Goal: Task Accomplishment & Management: Use online tool/utility

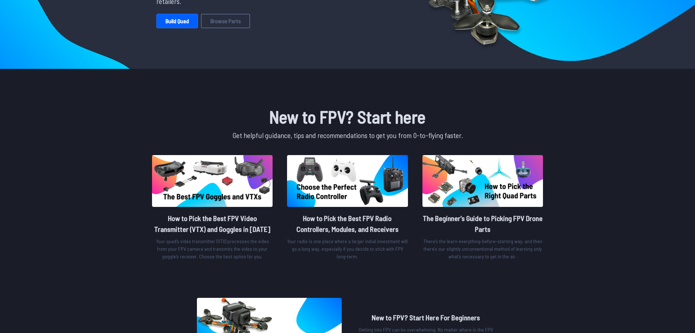
scroll to position [25, 0]
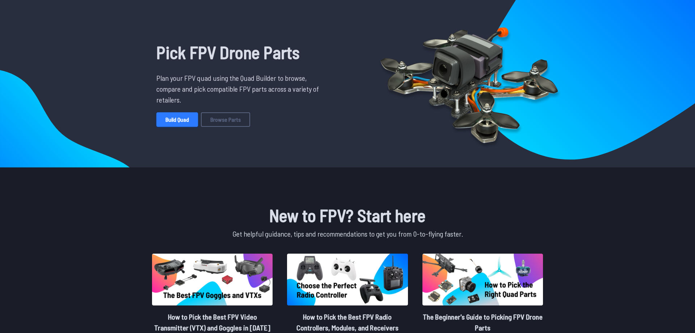
click at [196, 116] on link "Build Quad" at bounding box center [177, 119] width 42 height 14
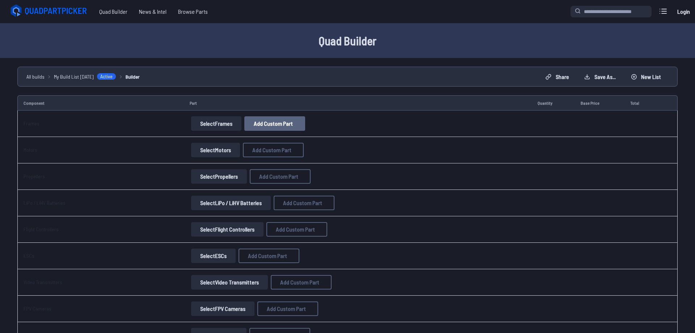
click at [278, 123] on span "Add Custom Part" at bounding box center [273, 124] width 39 height 6
select select "**********"
click at [425, 66] on div "Add Custom Part" at bounding box center [347, 69] width 167 height 24
click at [419, 66] on icon at bounding box center [416, 69] width 7 height 7
click at [212, 125] on button "Select Frames" at bounding box center [216, 123] width 50 height 14
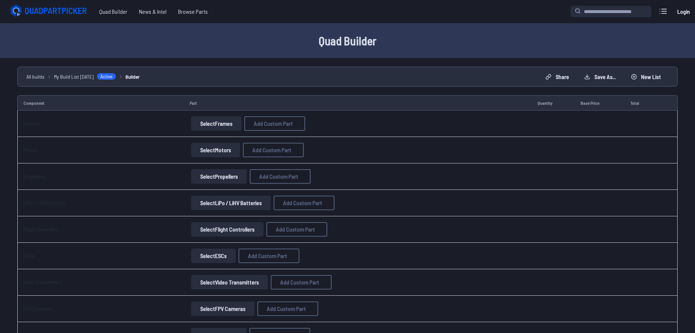
click at [219, 122] on button "Select Frames" at bounding box center [216, 123] width 50 height 14
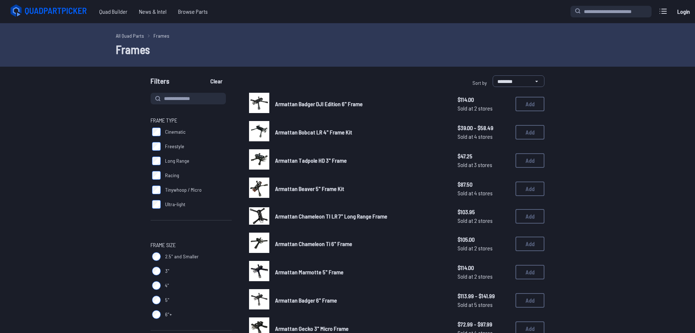
drag, startPoint x: 247, startPoint y: 114, endPoint x: 236, endPoint y: 116, distance: 11.0
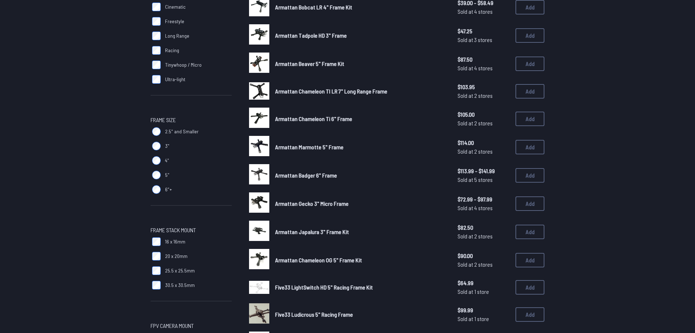
scroll to position [25, 0]
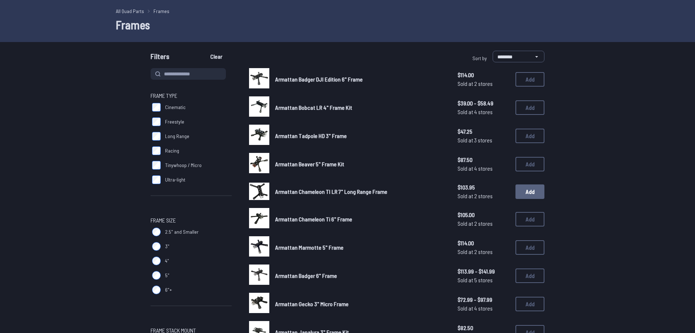
click at [542, 194] on button "Add" at bounding box center [530, 191] width 29 height 14
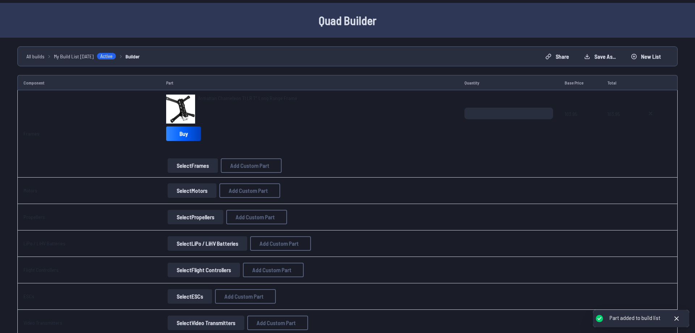
scroll to position [99, 0]
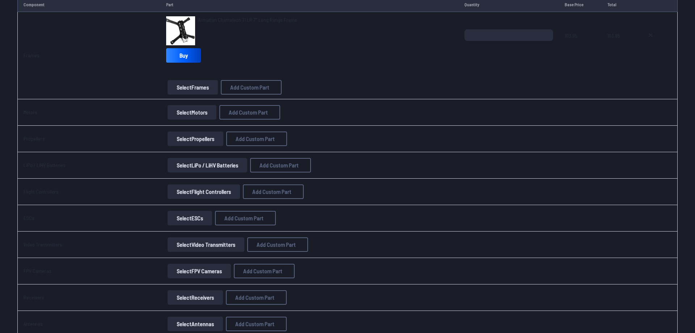
click at [180, 106] on button "Select Motors" at bounding box center [192, 112] width 49 height 14
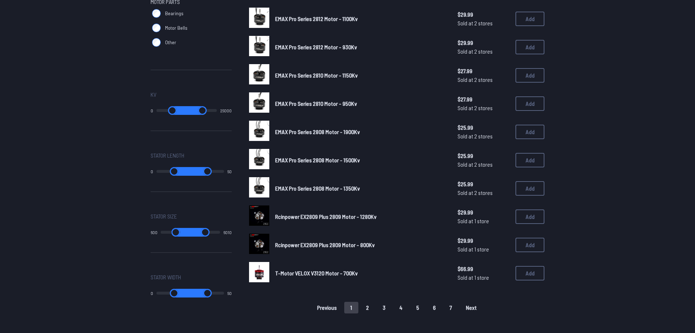
scroll to position [369, 0]
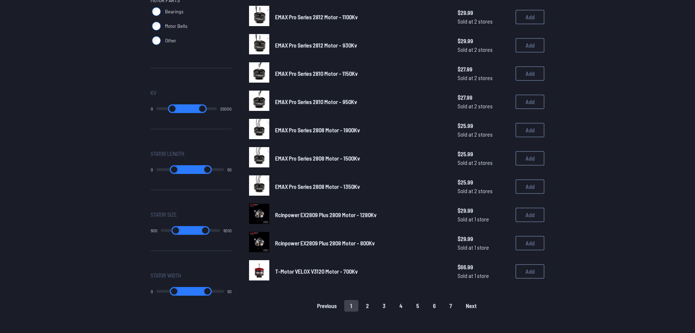
click at [365, 302] on button "2" at bounding box center [367, 306] width 15 height 12
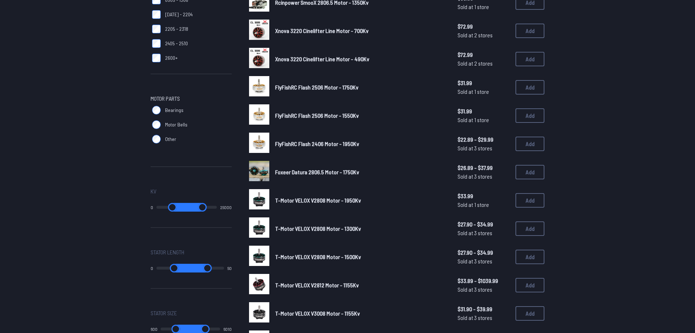
scroll to position [419, 0]
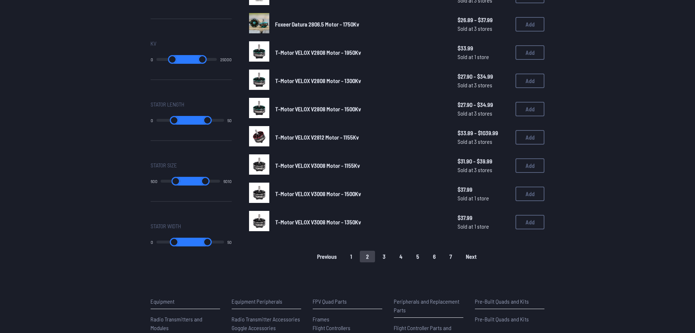
click at [388, 251] on button "3" at bounding box center [384, 257] width 15 height 12
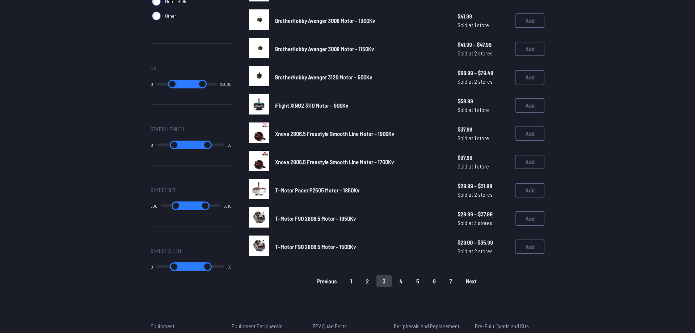
scroll to position [493, 0]
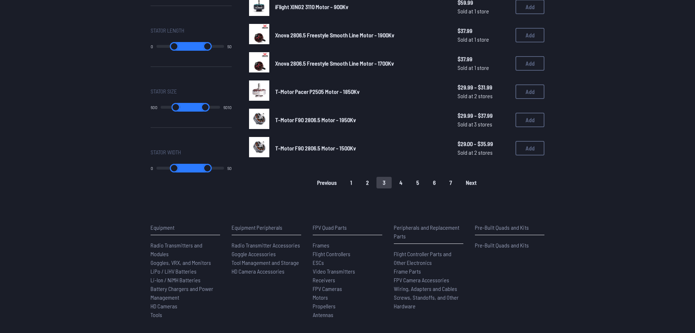
click at [353, 178] on button "1" at bounding box center [351, 183] width 14 height 12
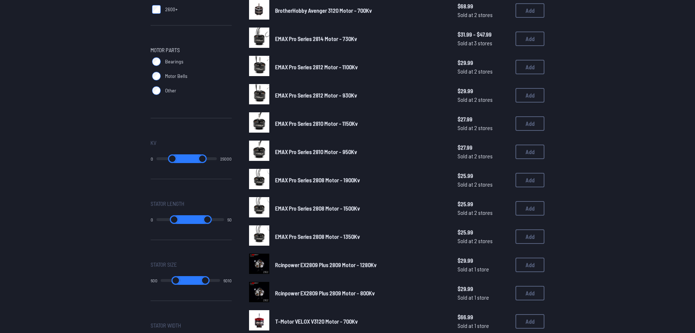
scroll to position [369, 0]
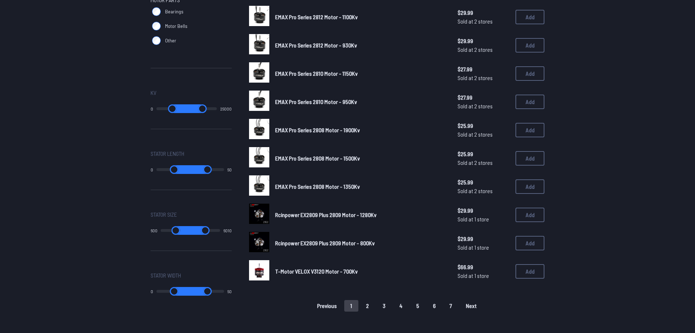
click at [481, 301] on button "Next" at bounding box center [471, 306] width 23 height 12
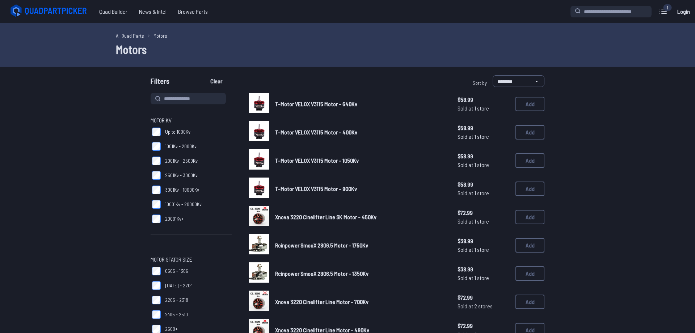
click at [481, 297] on span "$72.99" at bounding box center [484, 297] width 52 height 9
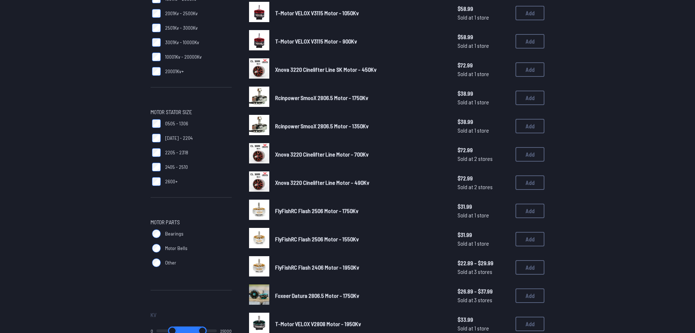
scroll to position [148, 0]
click at [528, 204] on button "Add" at bounding box center [530, 210] width 29 height 14
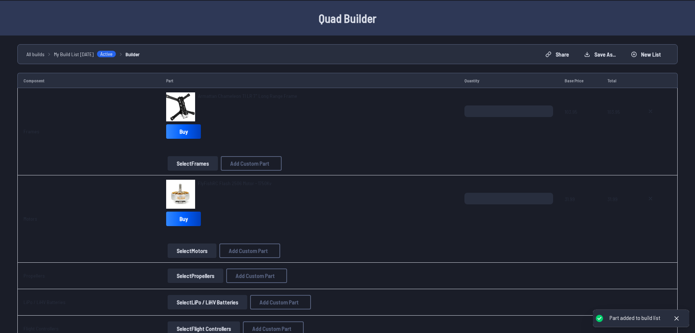
scroll to position [99, 0]
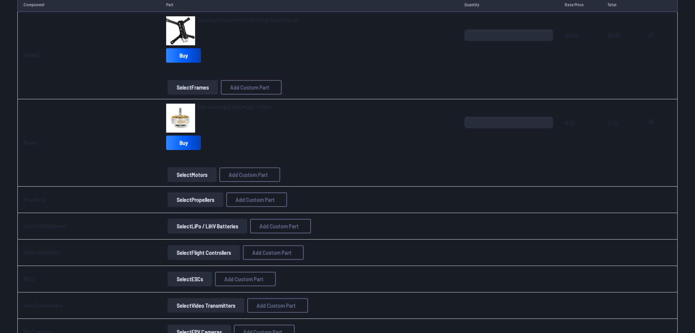
click at [548, 119] on input "*" at bounding box center [509, 123] width 89 height 12
type input "*"
click at [548, 119] on input "*" at bounding box center [509, 123] width 89 height 12
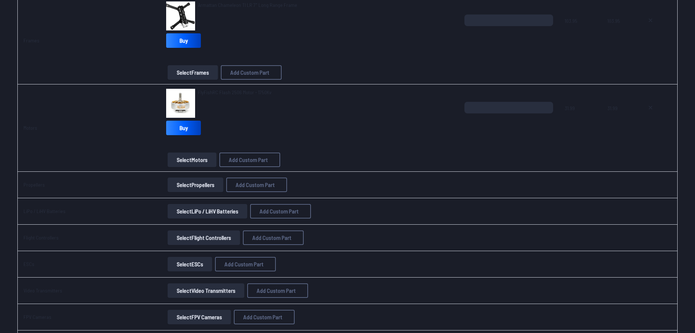
scroll to position [172, 0]
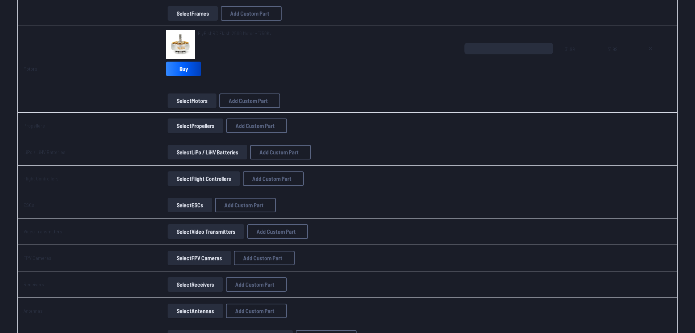
click at [187, 121] on button "Select Propellers" at bounding box center [196, 125] width 56 height 14
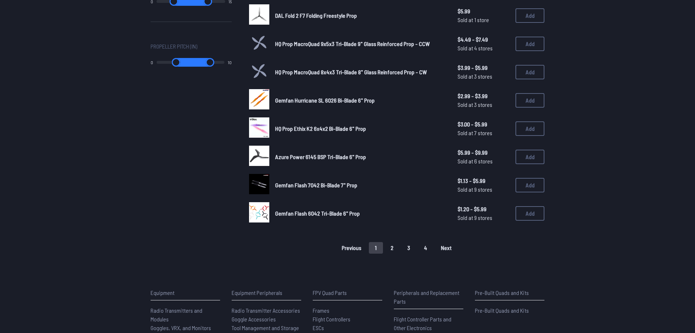
scroll to position [443, 0]
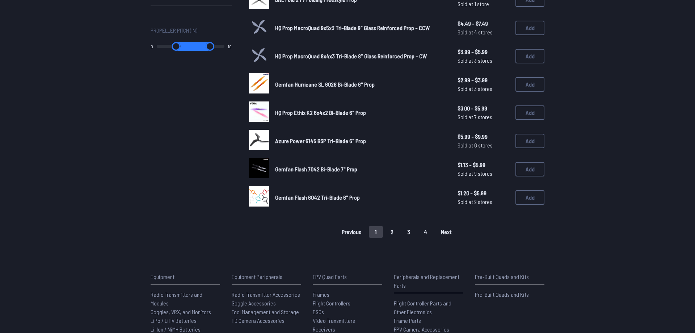
click at [447, 229] on span "Next" at bounding box center [446, 232] width 11 height 6
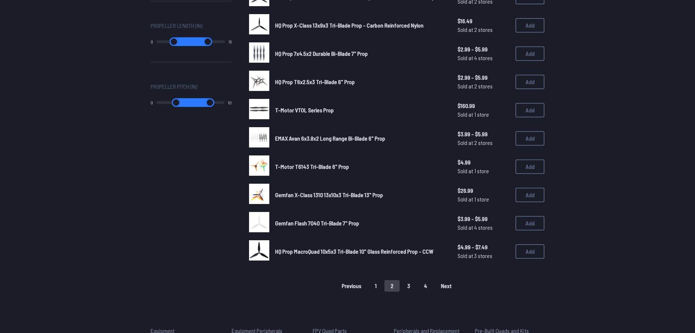
scroll to position [394, 0]
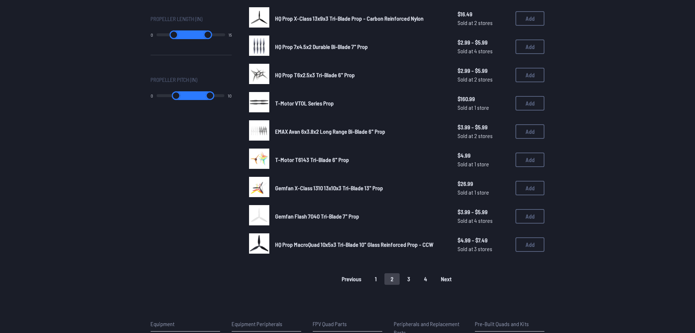
click at [380, 276] on button "1" at bounding box center [376, 279] width 14 height 12
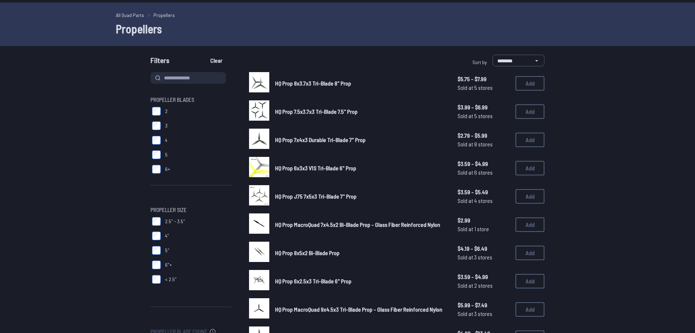
scroll to position [25, 0]
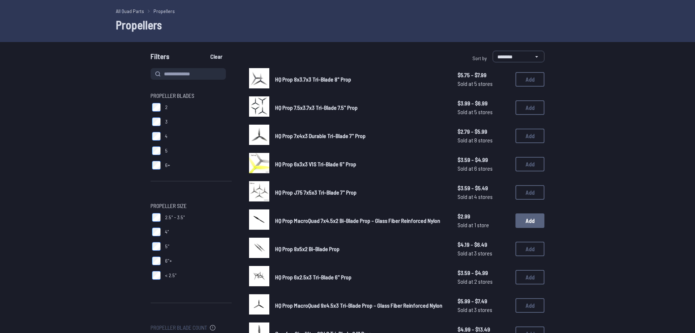
click at [542, 217] on button "Add" at bounding box center [530, 220] width 29 height 14
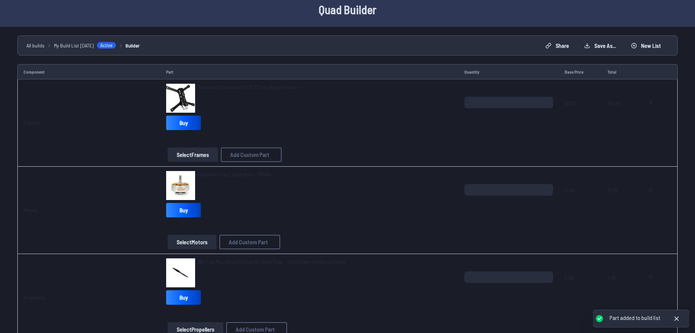
scroll to position [99, 0]
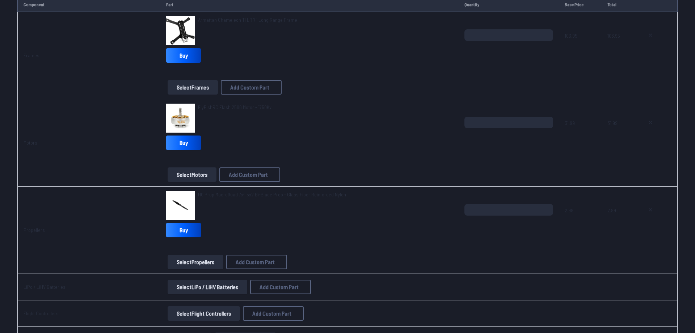
click at [547, 208] on input "*" at bounding box center [509, 210] width 89 height 12
type input "*"
click at [547, 208] on input "*" at bounding box center [509, 210] width 89 height 12
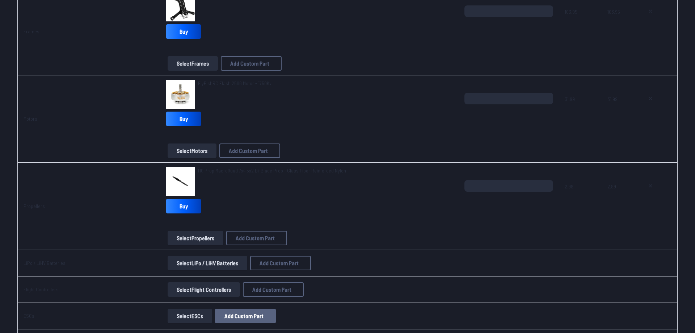
scroll to position [197, 0]
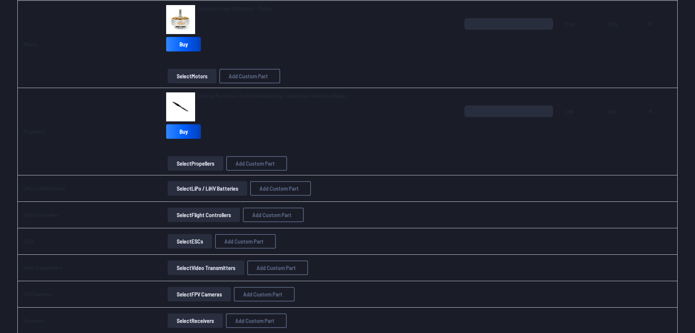
click at [212, 191] on button "Select LiPo / LiHV Batteries" at bounding box center [208, 188] width 80 height 14
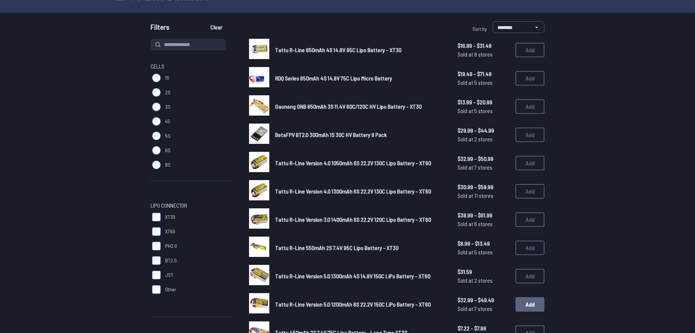
scroll to position [49, 0]
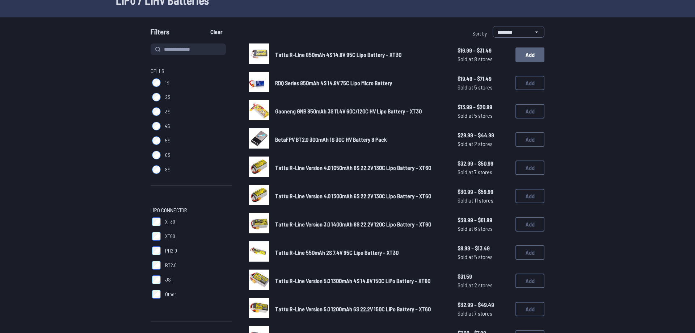
click at [534, 56] on button "Add" at bounding box center [530, 54] width 29 height 14
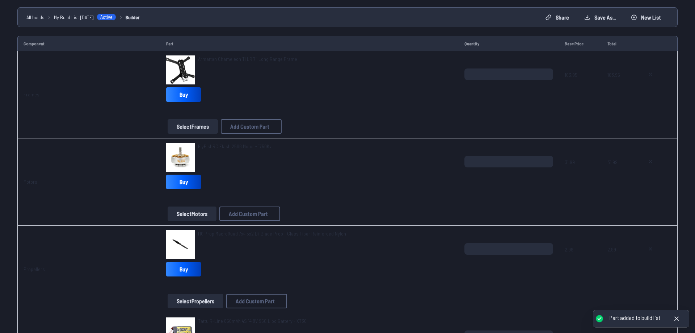
scroll to position [123, 0]
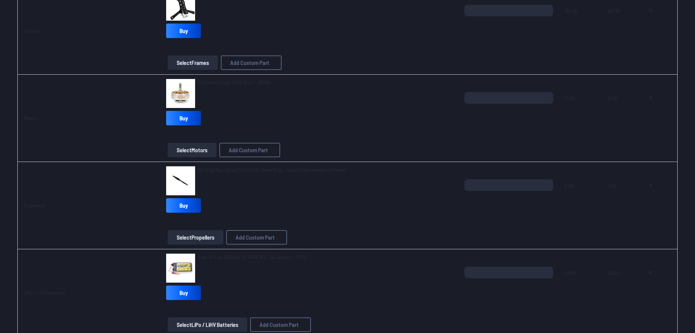
click at [241, 79] on link "FlyFishRC Flash 2506 Motor - 1750Kv" at bounding box center [235, 82] width 74 height 7
click at [253, 82] on span "FlyFishRC Flash 2506 Motor - 1750Kv" at bounding box center [235, 82] width 74 height 6
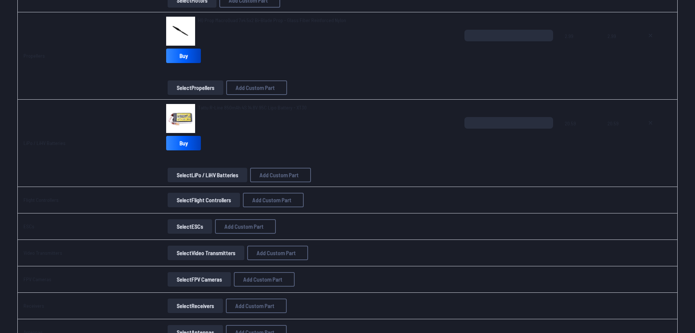
scroll to position [320, 0]
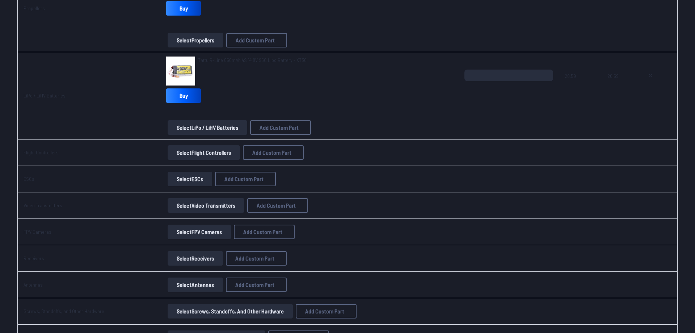
click at [216, 155] on button "Select Flight Controllers" at bounding box center [204, 152] width 72 height 14
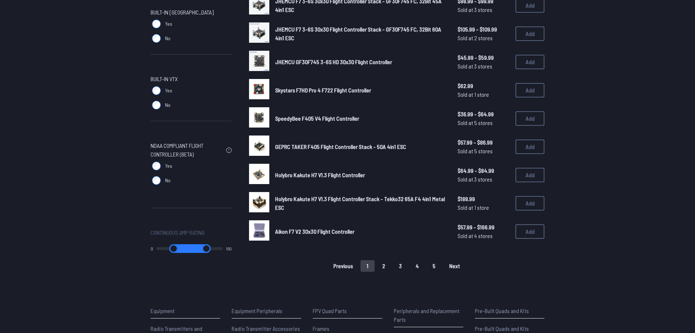
scroll to position [468, 0]
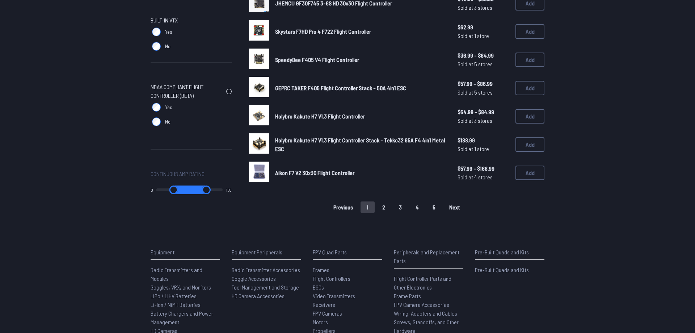
click at [458, 204] on span "Next" at bounding box center [455, 207] width 11 height 6
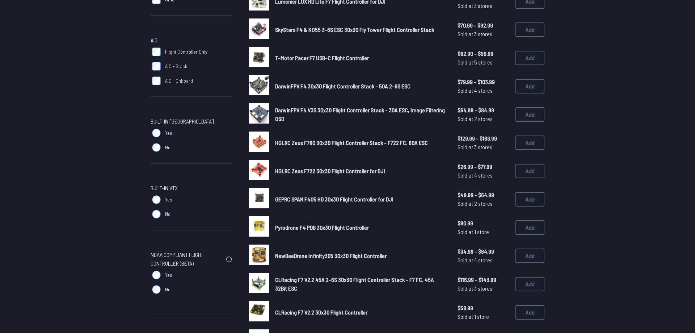
scroll to position [369, 0]
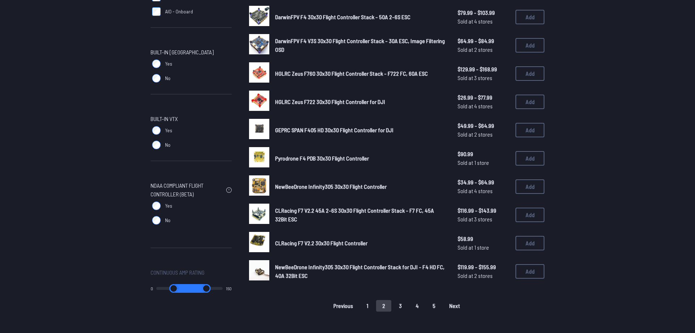
click at [404, 306] on button "3" at bounding box center [400, 306] width 15 height 12
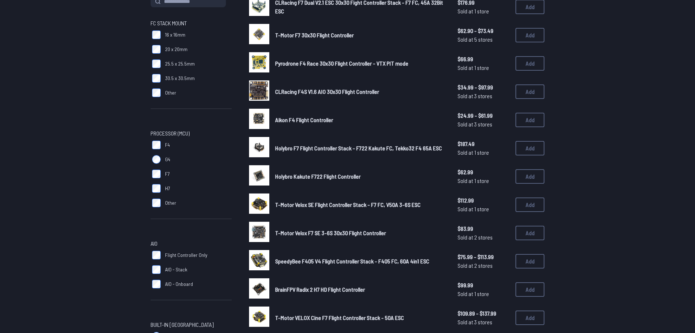
scroll to position [99, 0]
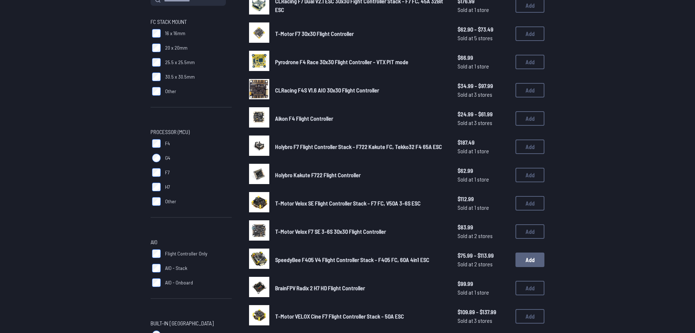
click at [531, 257] on button "Add" at bounding box center [530, 259] width 29 height 14
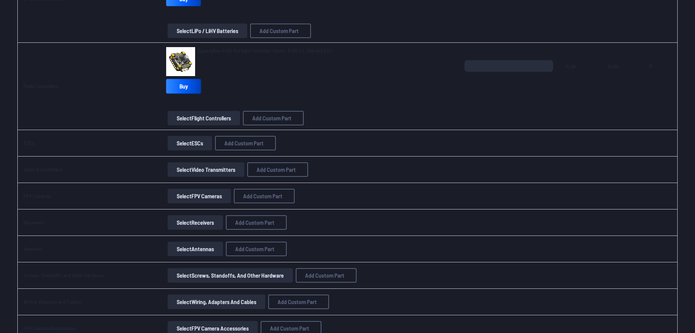
scroll to position [419, 0]
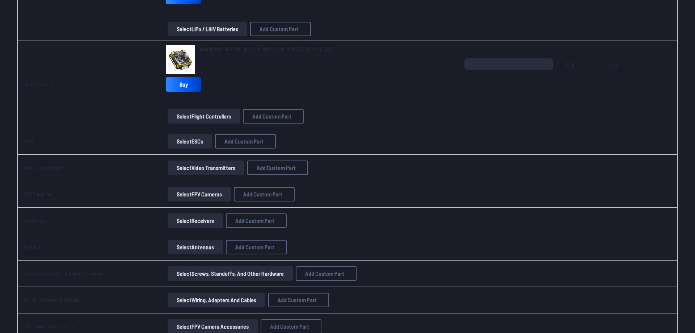
click at [271, 52] on span "SpeedyBee F405 V4 Flight Controller Stack - F405 FC, 60A 4in1 ESC" at bounding box center [265, 49] width 134 height 6
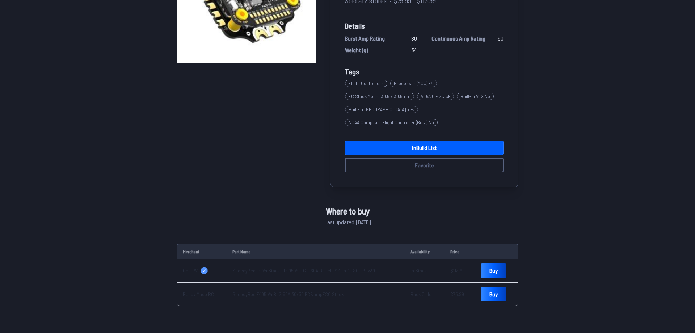
scroll to position [148, 0]
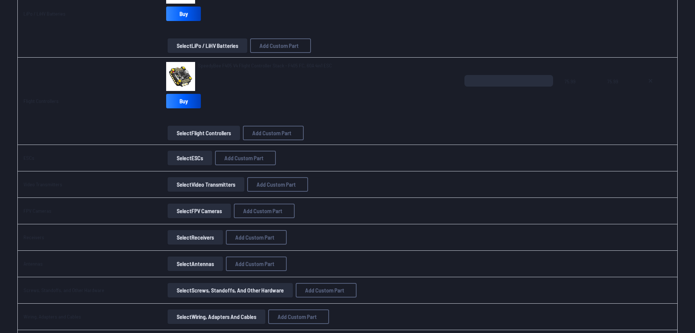
scroll to position [394, 0]
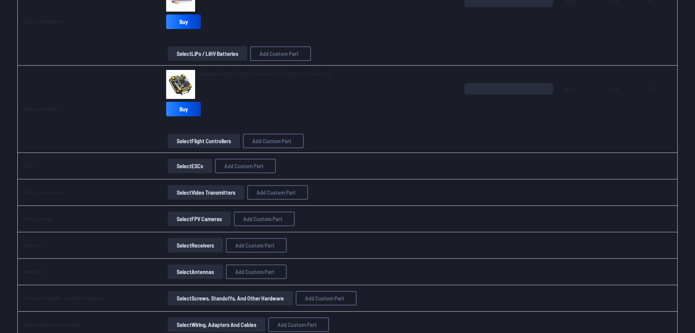
click at [192, 163] on button "Select ESCs" at bounding box center [190, 166] width 45 height 14
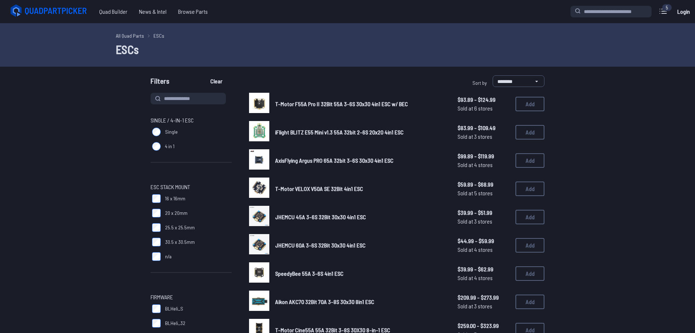
scroll to position [394, 0]
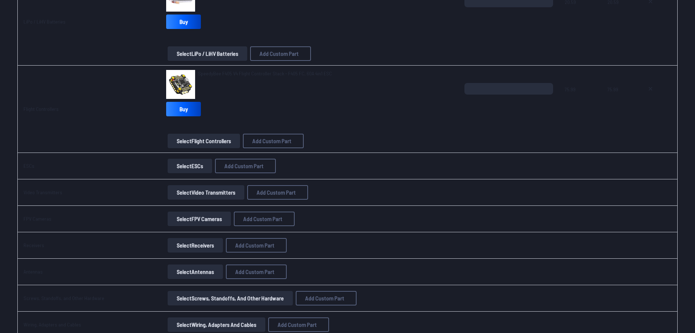
click at [197, 191] on button "Select Video Transmitters" at bounding box center [206, 192] width 77 height 14
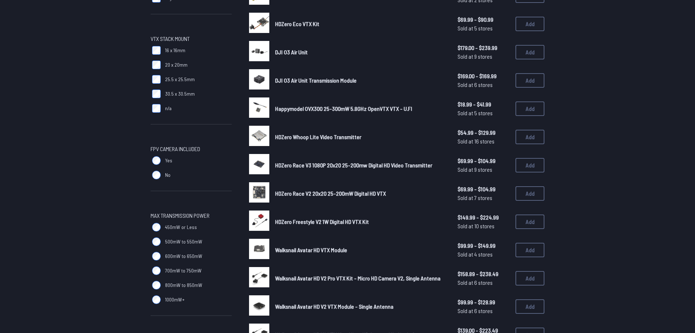
scroll to position [197, 0]
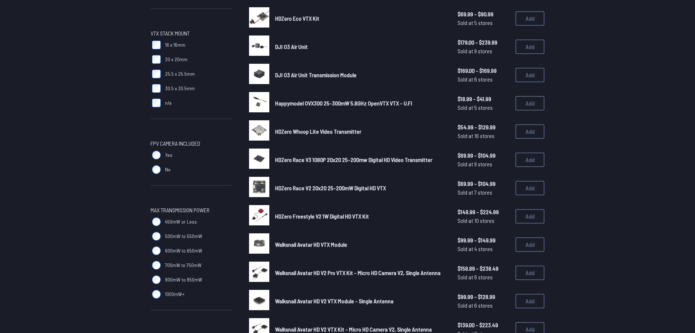
click at [394, 269] on span "Walksnail Avatar HD V2 Pro VTX Kit - Micro HD Camera V2, Single Antenna" at bounding box center [358, 272] width 166 height 7
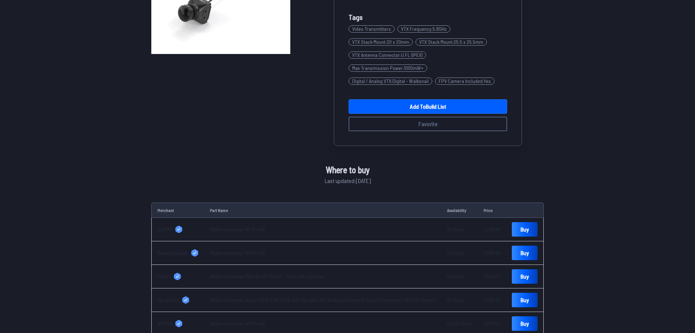
scroll to position [197, 0]
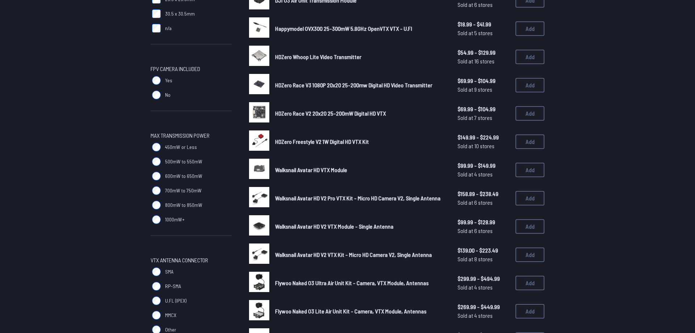
scroll to position [345, 0]
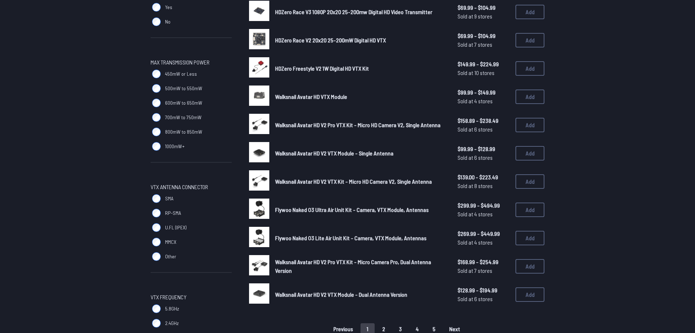
click at [325, 234] on span "Flywoo Naked O3 Lite Air Unit Kit - Camera, VTX Module, Antennas" at bounding box center [350, 237] width 151 height 7
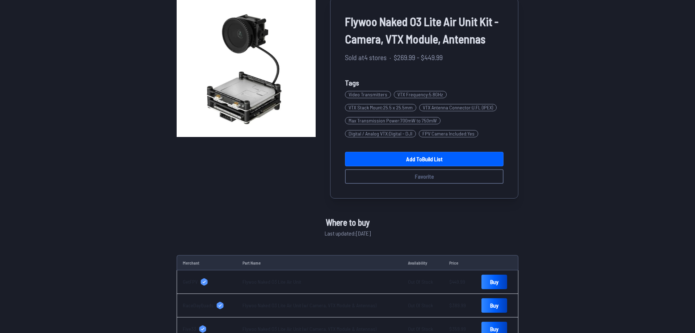
scroll to position [123, 0]
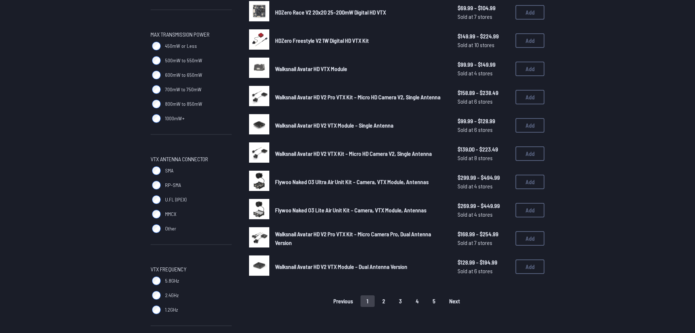
scroll to position [394, 0]
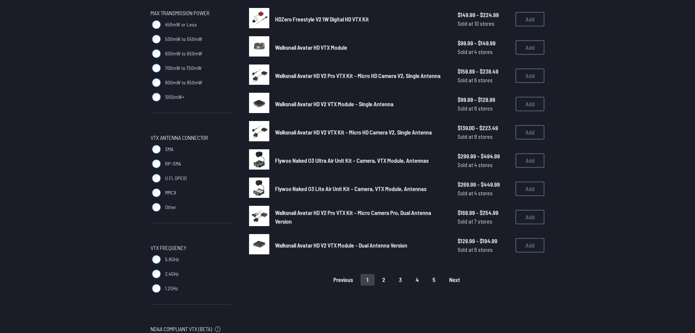
click at [391, 274] on button "2" at bounding box center [383, 280] width 15 height 12
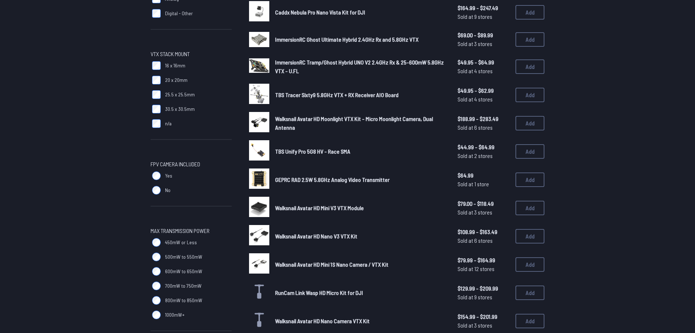
scroll to position [197, 0]
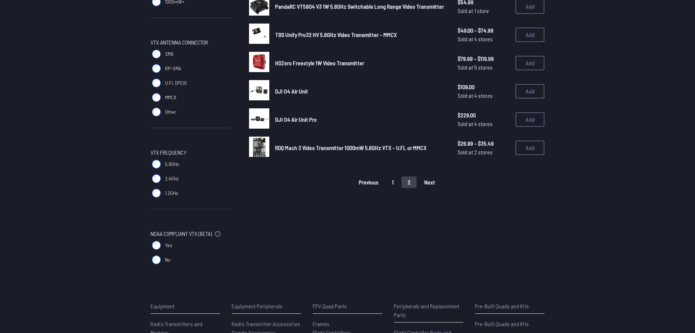
scroll to position [493, 0]
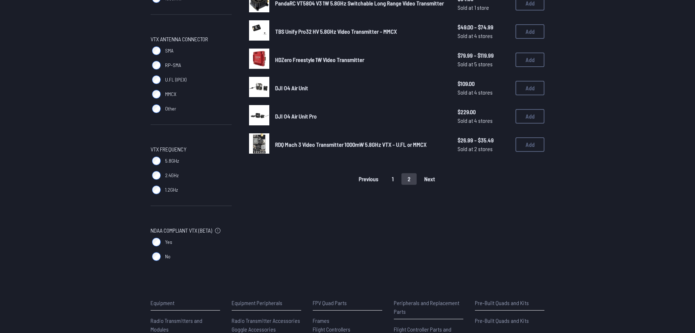
click at [164, 161] on label "5.8GHz" at bounding box center [191, 161] width 81 height 14
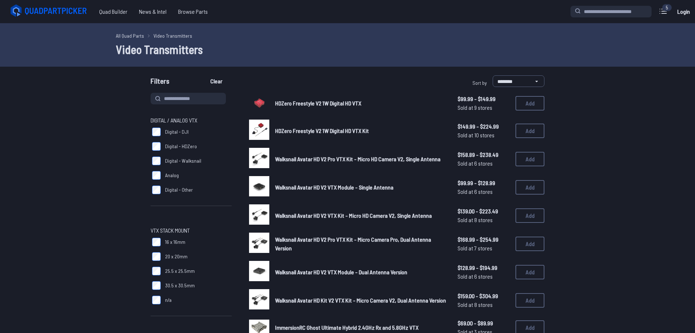
click at [315, 130] on span "HDZero Freestyle V2 1W Digital HD VTX Kit" at bounding box center [322, 130] width 94 height 7
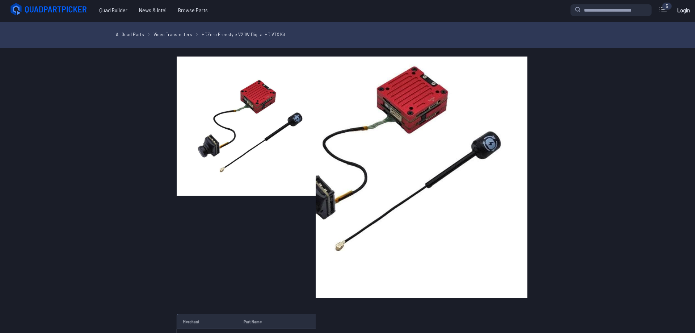
scroll to position [25, 0]
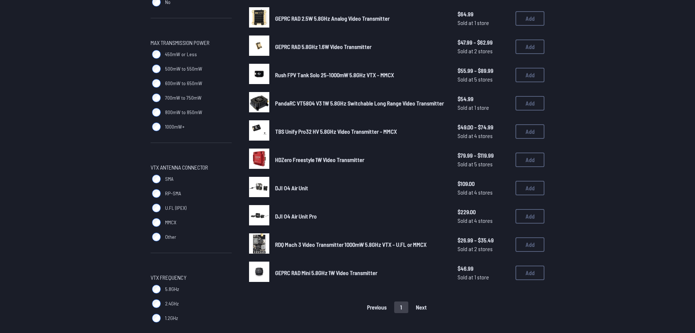
scroll to position [369, 0]
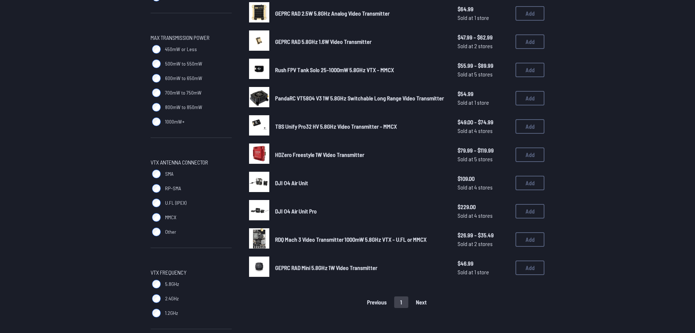
click at [288, 209] on span "DJI O4 Air Unit Pro" at bounding box center [296, 211] width 42 height 7
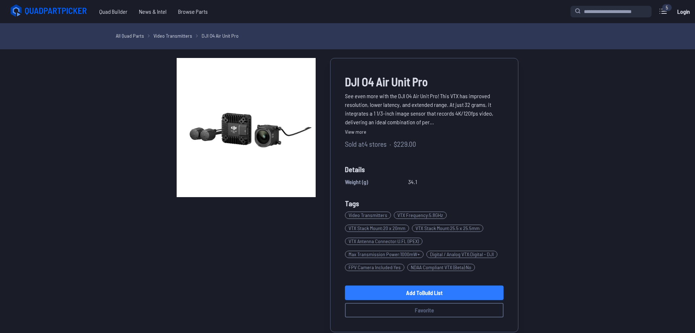
click at [444, 291] on link "Add to Build List" at bounding box center [424, 292] width 159 height 14
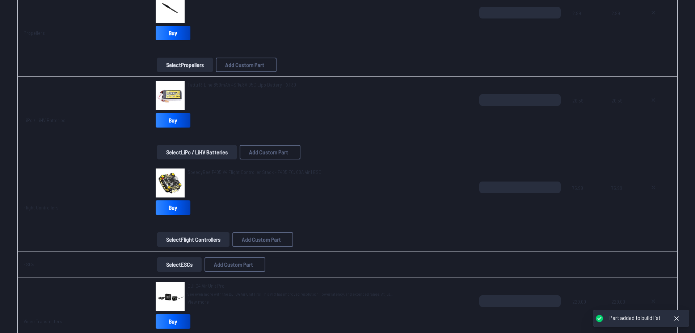
scroll to position [419, 0]
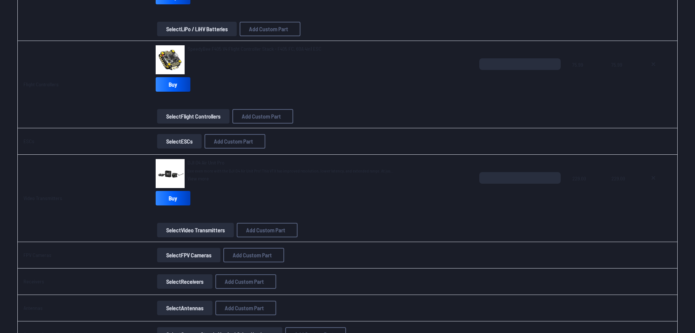
click at [202, 248] on button "Select FPV Cameras" at bounding box center [188, 255] width 63 height 14
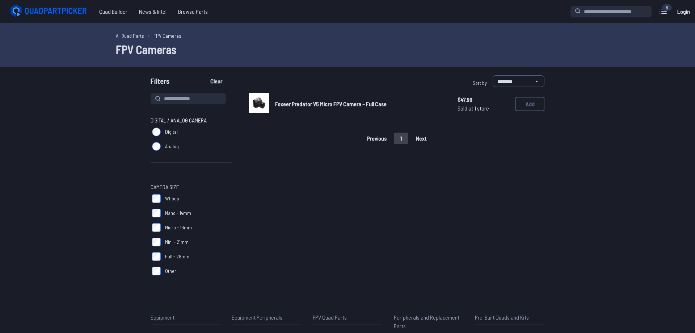
click at [204, 255] on label "Full - 28mm" at bounding box center [191, 256] width 81 height 14
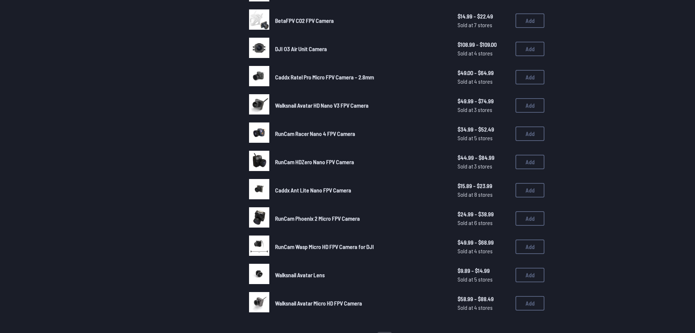
scroll to position [345, 0]
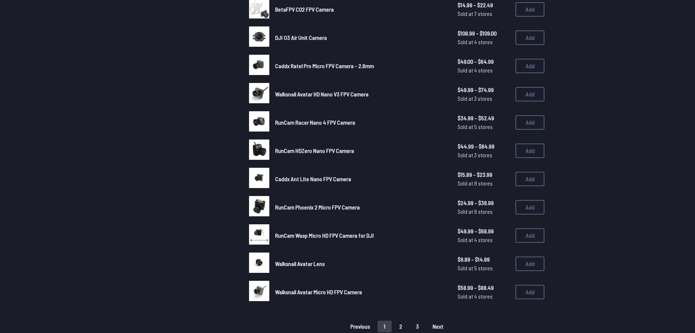
click at [400, 316] on div "RunCam Phoenix 2 Micro FPV Camera - [PERSON_NAME] Edition $32.99 - $49.49 Sold …" at bounding box center [397, 40] width 296 height 584
click at [402, 321] on button "2" at bounding box center [400, 327] width 15 height 12
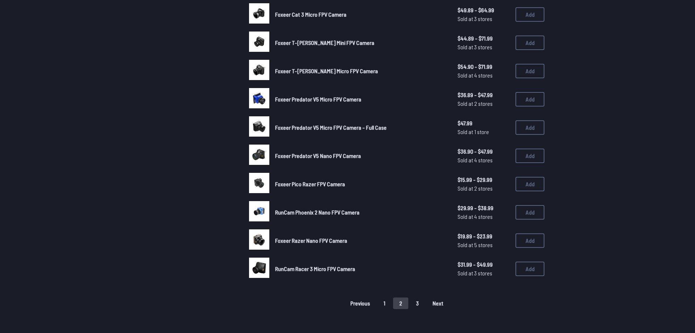
scroll to position [394, 0]
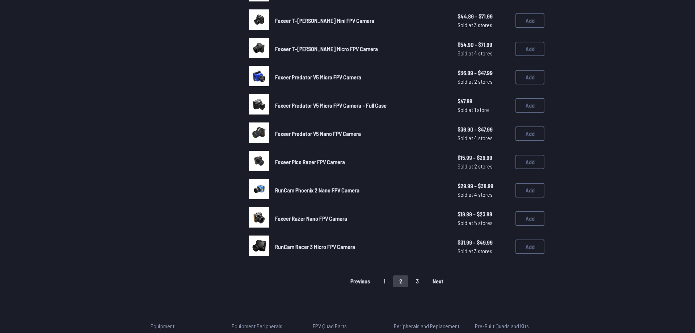
click at [419, 275] on button "3" at bounding box center [417, 281] width 15 height 12
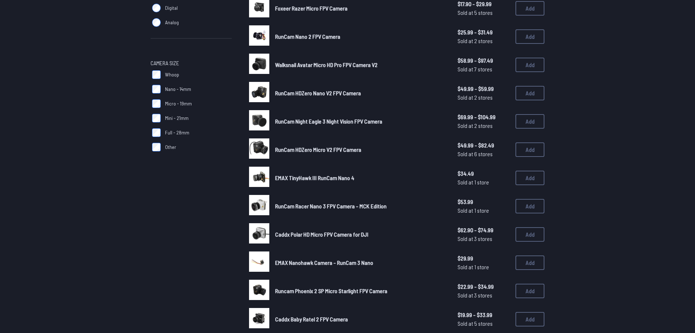
scroll to position [123, 0]
click at [344, 122] on span "RunCam Night Eagle 3 Night Vision FPV Camera" at bounding box center [328, 121] width 107 height 7
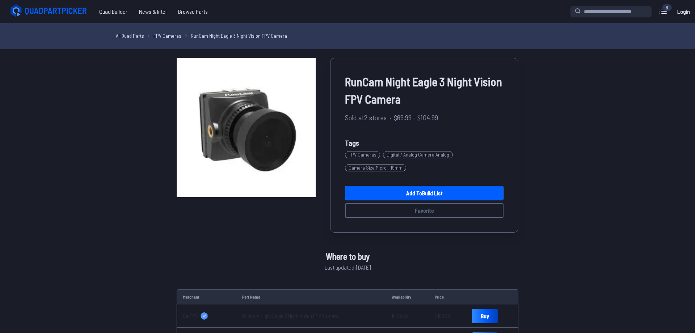
scroll to position [123, 0]
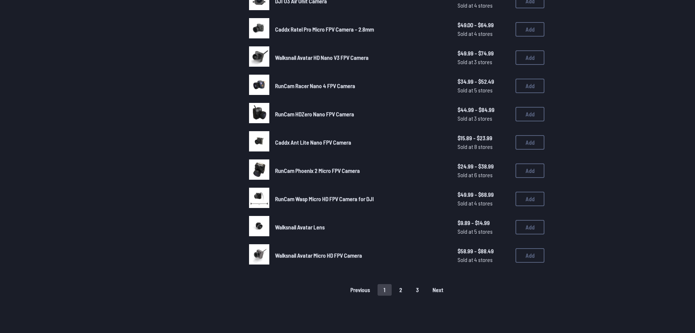
scroll to position [345, 0]
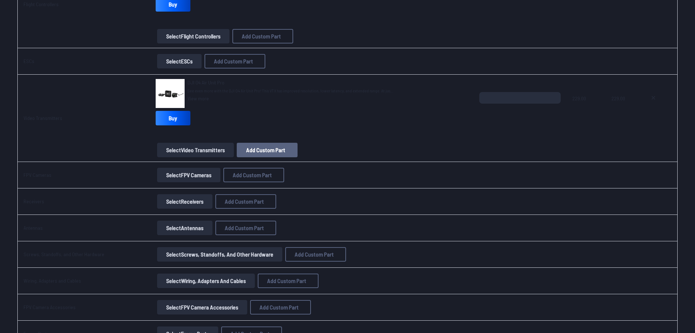
scroll to position [498, 0]
click at [213, 201] on link "Select Receivers" at bounding box center [185, 202] width 58 height 14
click at [211, 200] on button "Select Receivers" at bounding box center [184, 202] width 55 height 14
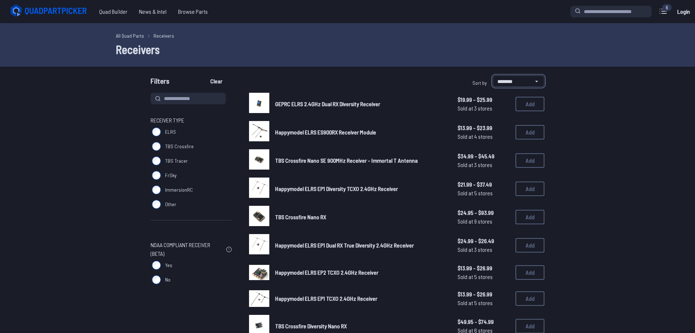
click at [493, 75] on select "**********" at bounding box center [519, 81] width 52 height 12
select select "**********"
click option "**********" at bounding box center [0, 0] width 0 height 0
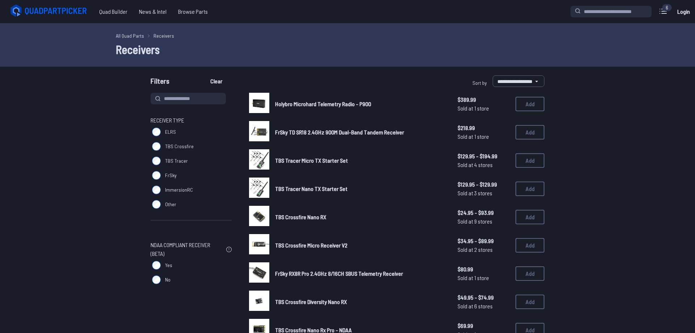
click at [345, 187] on span "TBS Tracer Nano TX Starter Set" at bounding box center [311, 188] width 72 height 7
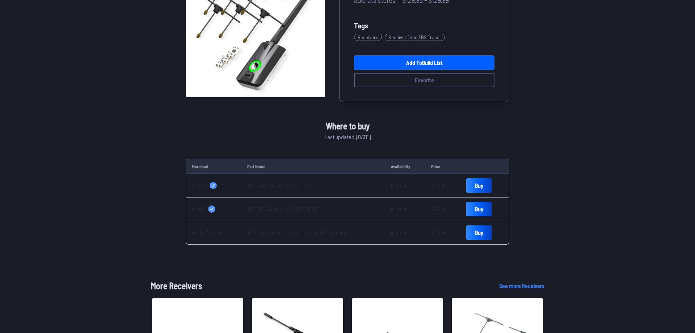
scroll to position [49, 0]
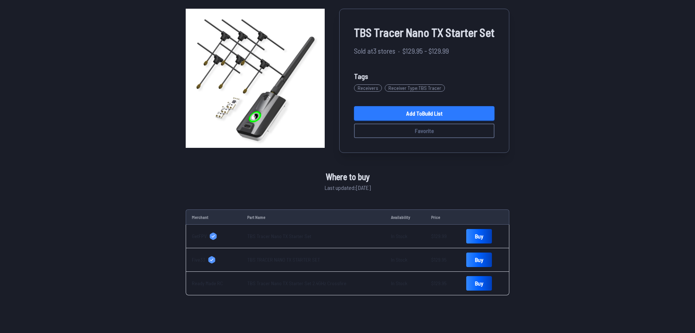
click at [398, 110] on link "Add to Build List" at bounding box center [424, 113] width 141 height 14
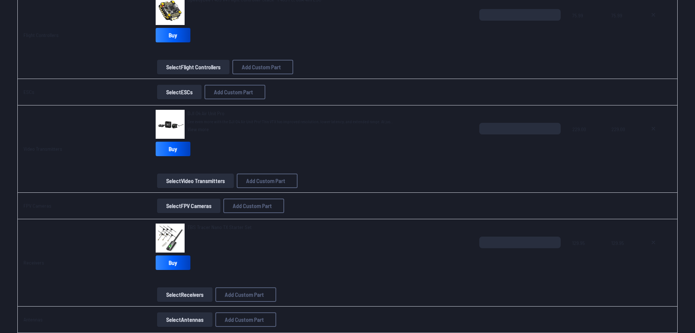
scroll to position [567, 0]
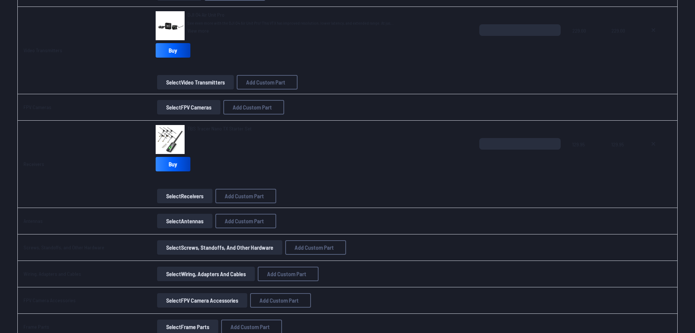
click at [197, 222] on button "Select Antennas" at bounding box center [184, 221] width 55 height 14
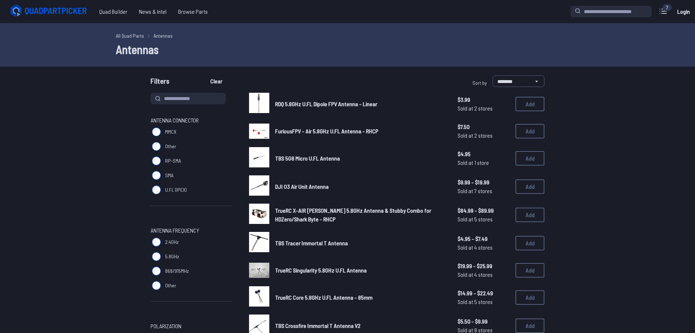
scroll to position [99, 0]
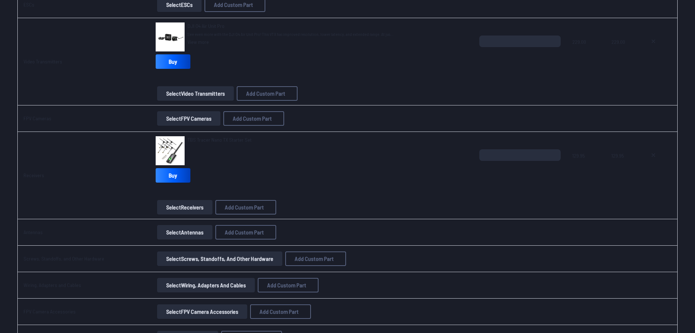
scroll to position [633, 0]
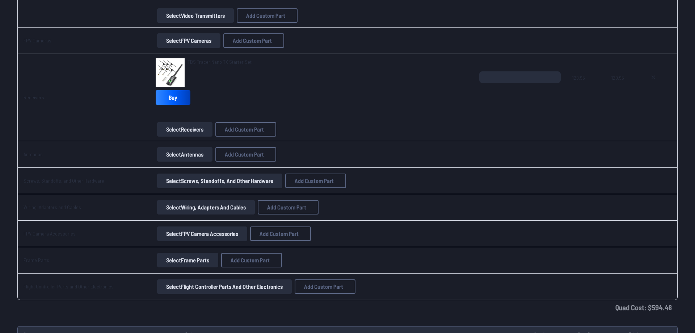
click at [204, 184] on button "Select Screws, Standoffs, and Other Hardware" at bounding box center [219, 181] width 125 height 14
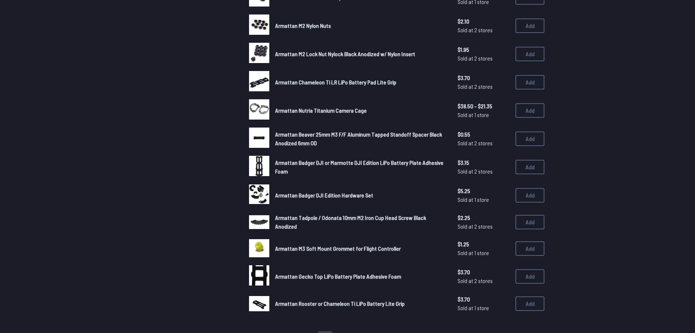
scroll to position [320, 0]
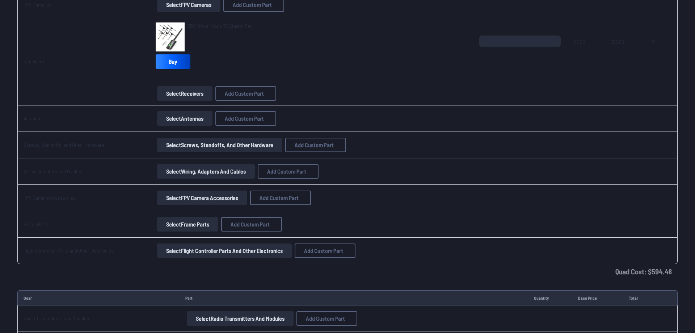
scroll to position [732, 0]
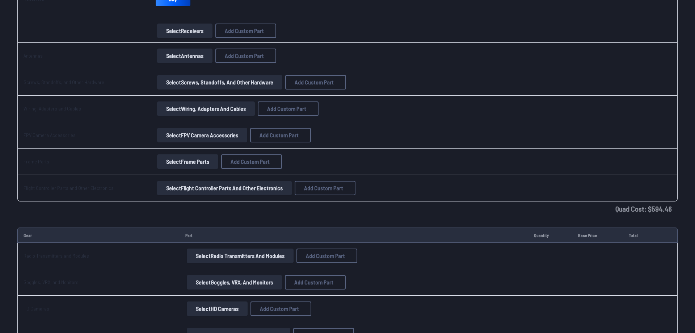
click at [195, 111] on button "Select Wiring, Adapters and Cables" at bounding box center [206, 108] width 98 height 14
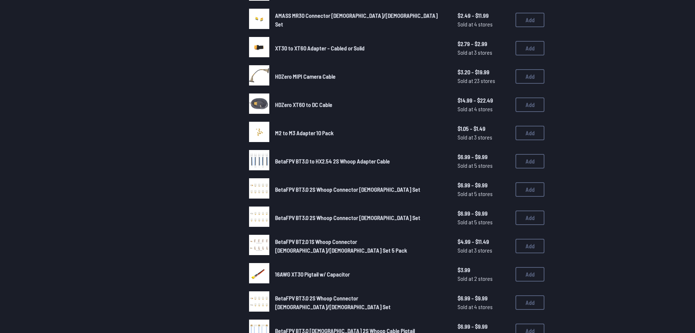
scroll to position [369, 0]
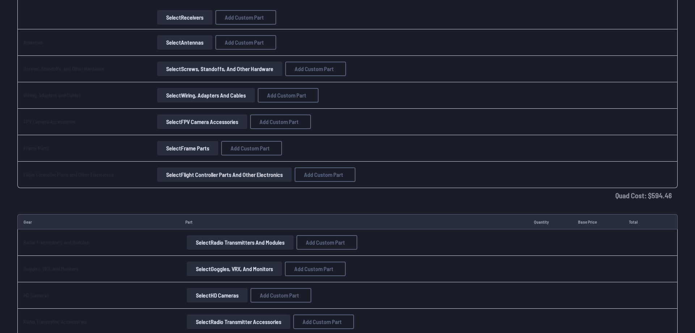
scroll to position [682, 0]
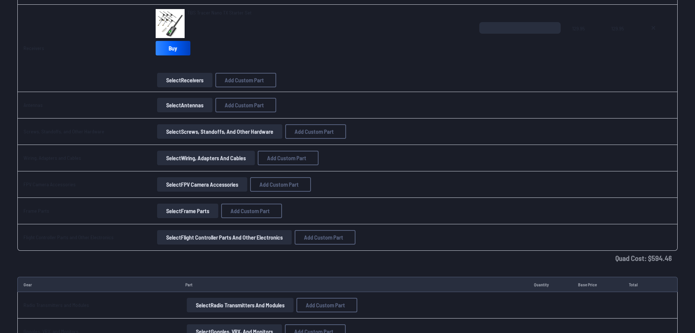
click at [206, 209] on button "Select Frame Parts" at bounding box center [187, 211] width 61 height 14
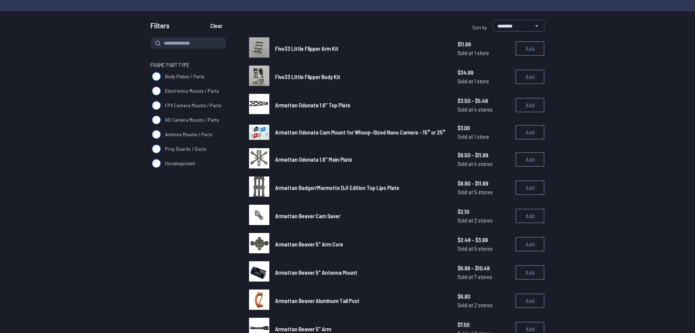
scroll to position [74, 0]
